Goal: Transaction & Acquisition: Purchase product/service

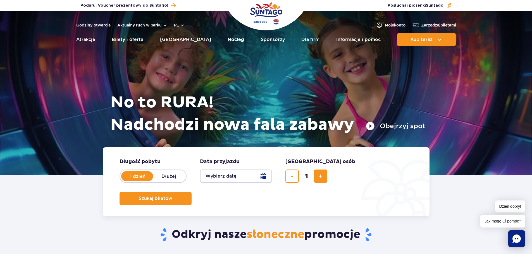
click at [227, 38] on link "Nocleg" at bounding box center [235, 39] width 16 height 13
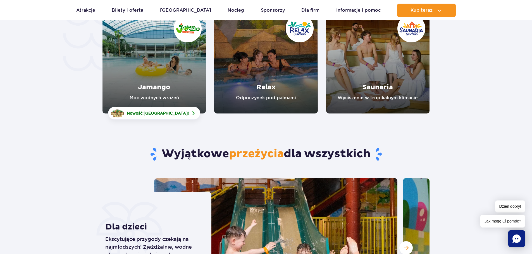
scroll to position [1340, 0]
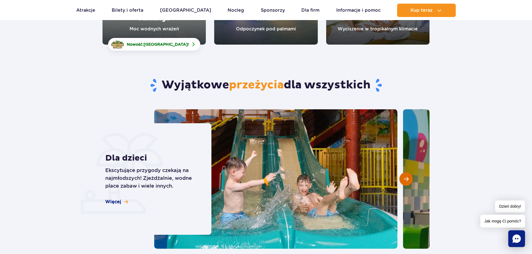
click at [408, 179] on span "Następny slajd" at bounding box center [406, 179] width 5 height 5
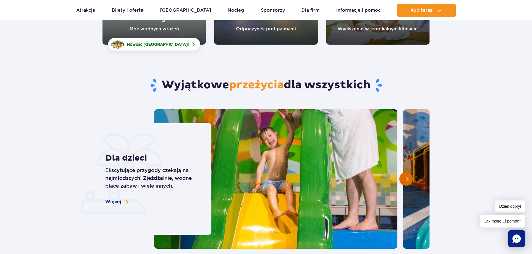
click at [408, 179] on span "Następny slajd" at bounding box center [406, 179] width 5 height 5
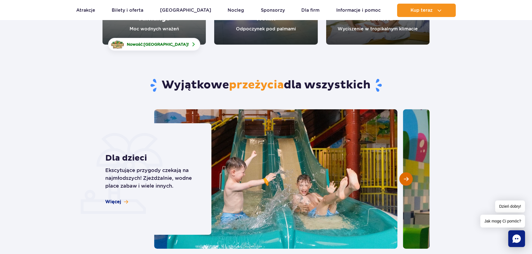
click at [409, 179] on button "Następny slajd" at bounding box center [405, 179] width 13 height 13
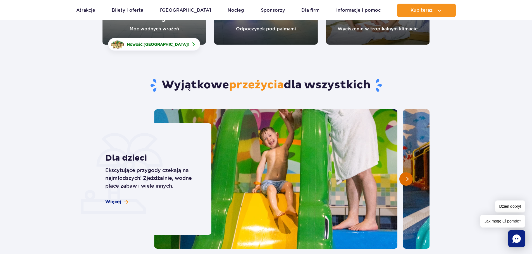
click at [411, 179] on button "Następny slajd" at bounding box center [405, 179] width 13 height 13
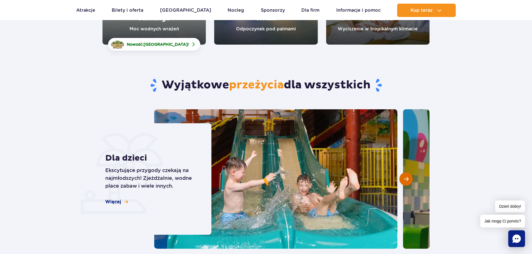
click at [411, 179] on button "Następny slajd" at bounding box center [405, 179] width 13 height 13
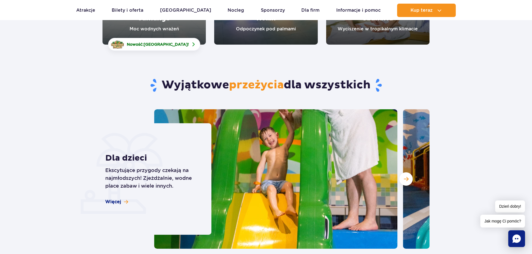
click at [448, 124] on section "Wyjątkowe przeżycia dla wszystkich Dla dzieci Ekscytujące przygody czekają na n…" at bounding box center [266, 238] width 532 height 386
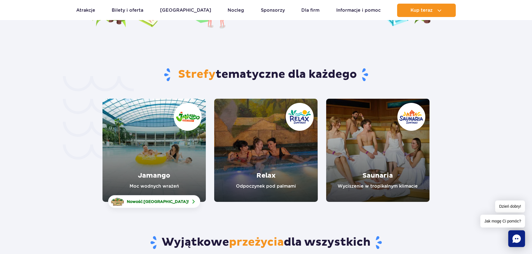
scroll to position [1117, 0]
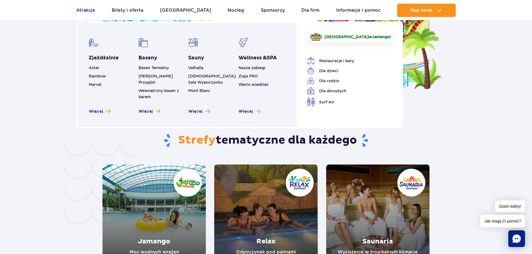
click at [82, 8] on link "Atrakcje" at bounding box center [85, 10] width 19 height 13
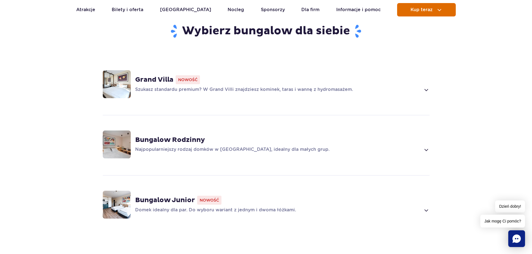
scroll to position [363, 0]
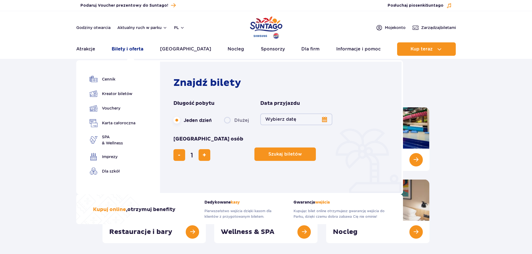
click at [133, 48] on link "Bilety i oferta" at bounding box center [128, 48] width 32 height 13
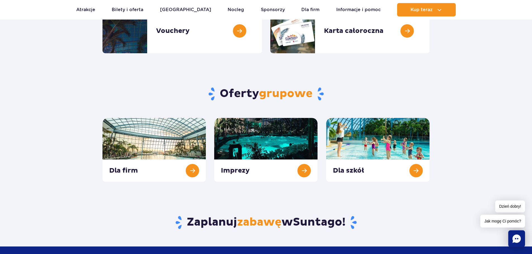
scroll to position [195, 0]
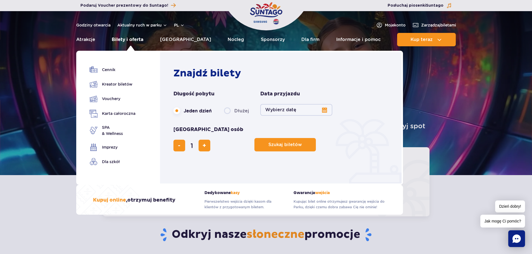
click at [124, 39] on link "Bilety i oferta" at bounding box center [128, 39] width 32 height 13
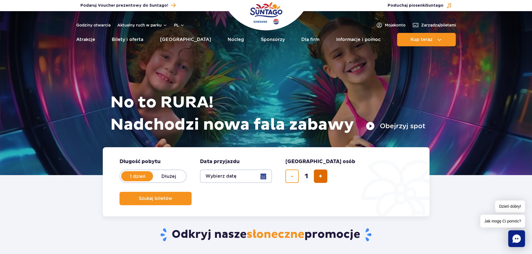
click at [321, 176] on span "dodaj bilet" at bounding box center [320, 176] width 4 height 0
type input "4"
click at [170, 196] on span "Szukaj biletów" at bounding box center [152, 198] width 33 height 5
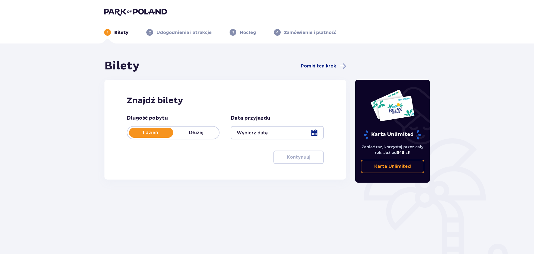
click at [281, 136] on div at bounding box center [277, 132] width 93 height 13
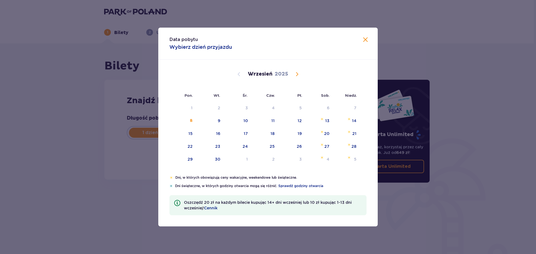
click at [297, 73] on span "Calendar" at bounding box center [297, 74] width 7 height 7
click at [362, 40] on span at bounding box center [365, 40] width 7 height 7
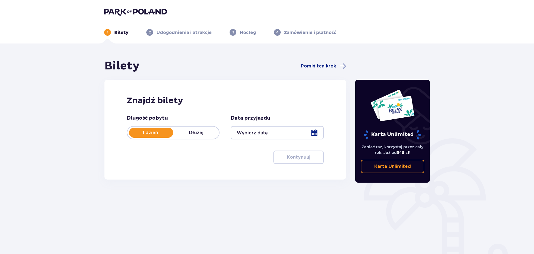
click at [197, 128] on div "1 dzień Dłużej" at bounding box center [173, 132] width 93 height 13
click at [158, 134] on p "1 dzień" at bounding box center [150, 133] width 46 height 6
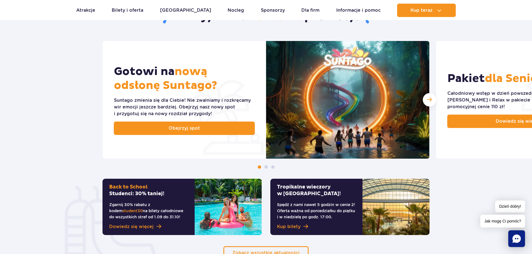
scroll to position [223, 0]
